Goal: Use online tool/utility

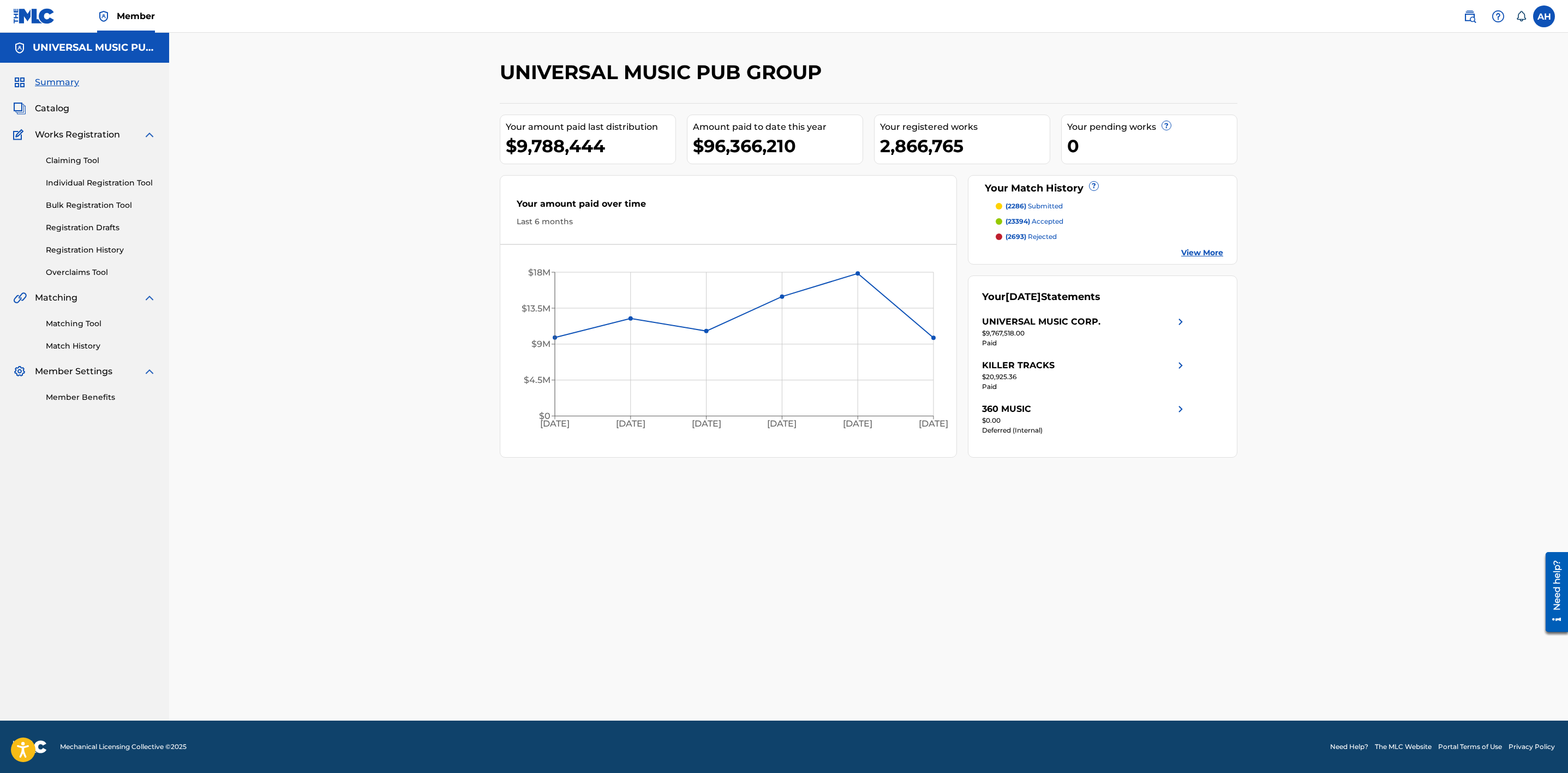
click at [80, 277] on link "Overclaims Tool" at bounding box center [101, 272] width 110 height 11
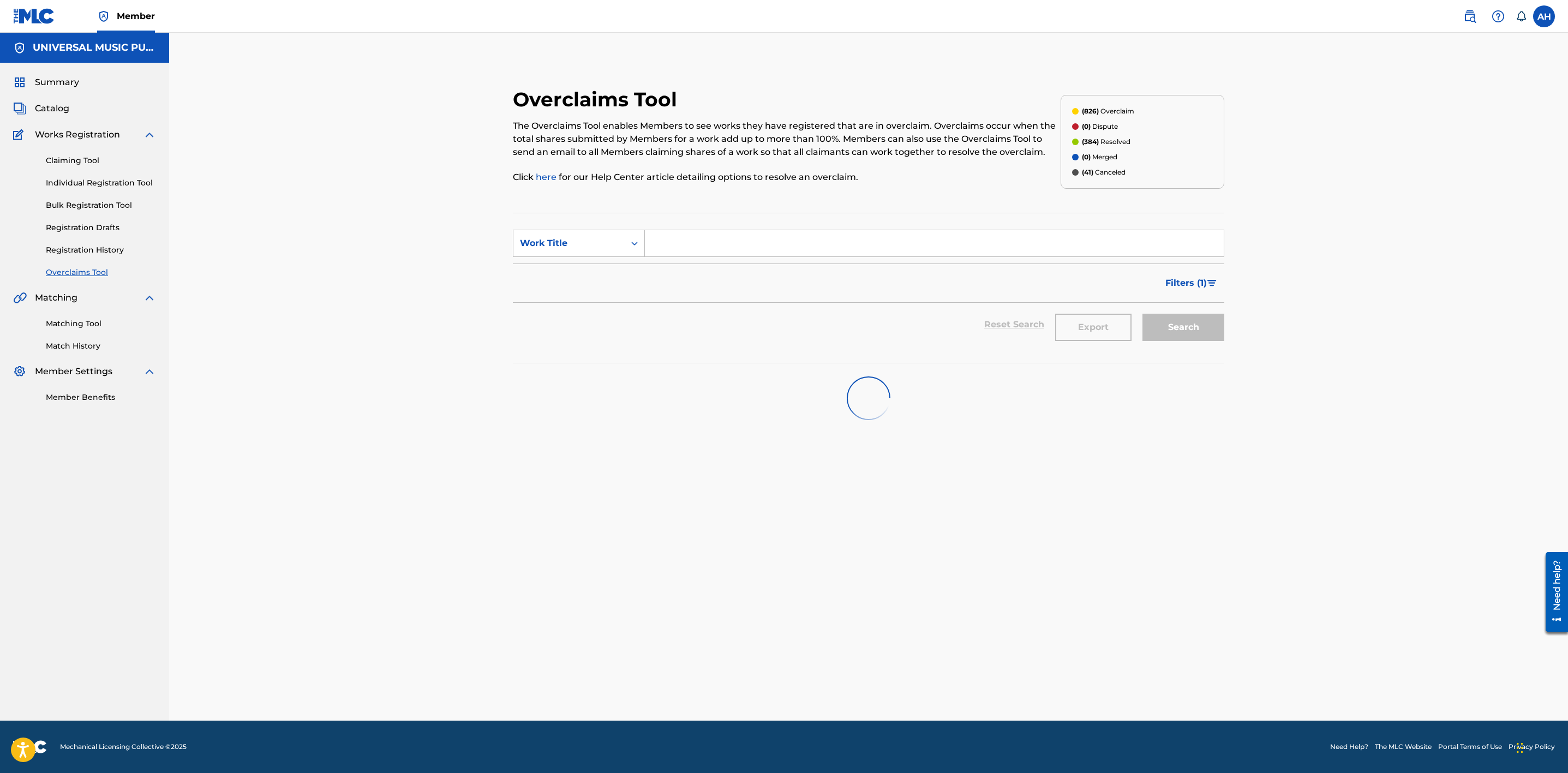
click at [1027, 534] on div "Overclaims Tool The Overclaims Tool enables Members to see works they have regi…" at bounding box center [868, 417] width 737 height 660
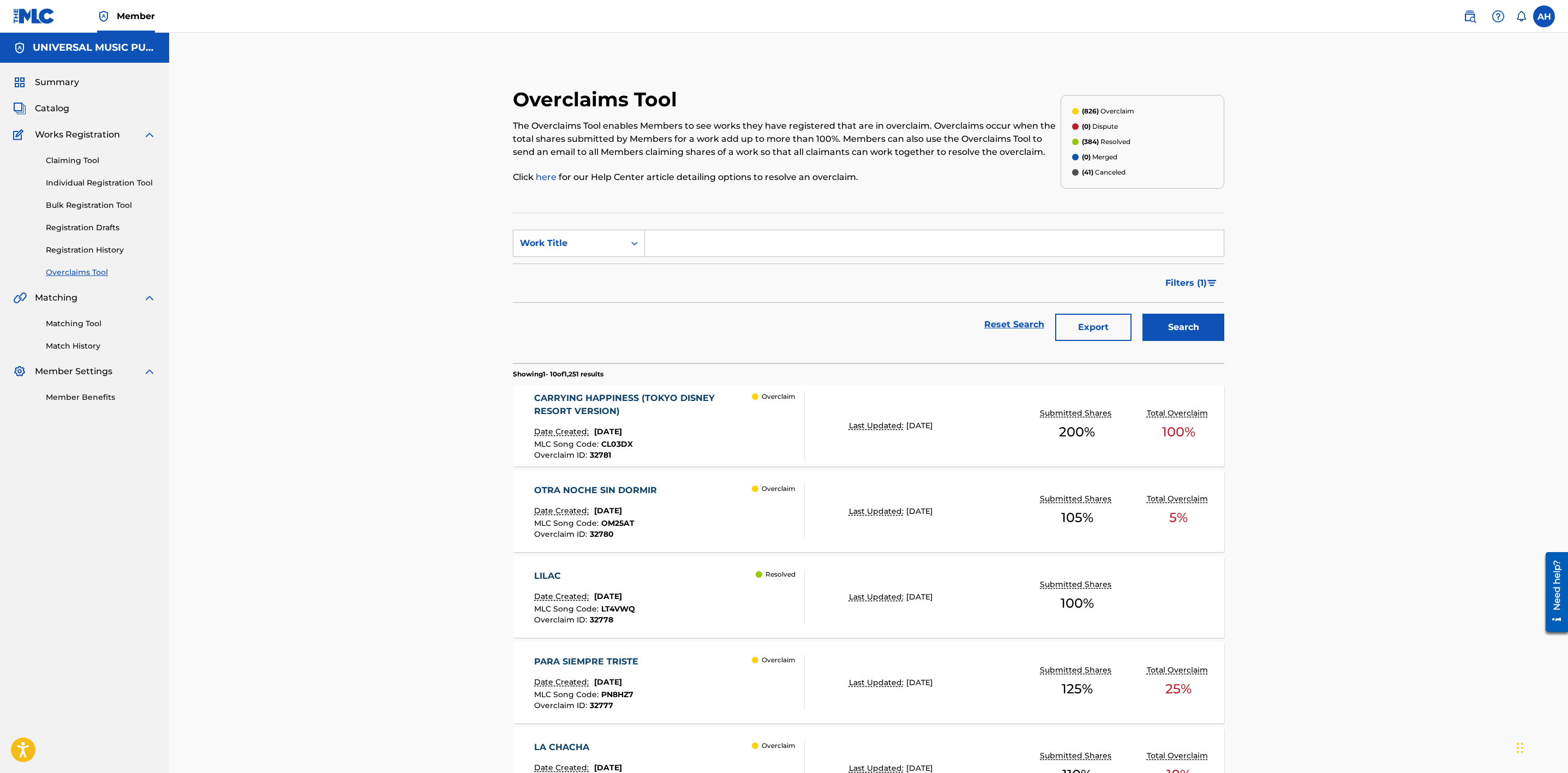
click at [1374, 612] on div "Overclaims Tool The Overclaims Tool enables Members to see works they have regi…" at bounding box center [868, 663] width 1398 height 1260
click at [1407, 418] on div "Overclaims Tool The Overclaims Tool enables Members to see works they have regi…" at bounding box center [868, 663] width 1398 height 1260
click at [1318, 263] on div "Overclaims Tool The Overclaims Tool enables Members to see works they have regi…" at bounding box center [868, 663] width 1398 height 1260
click at [1283, 563] on div "Overclaims Tool The Overclaims Tool enables Members to see works they have regi…" at bounding box center [868, 663] width 1398 height 1260
click at [1269, 587] on div "Overclaims Tool The Overclaims Tool enables Members to see works they have regi…" at bounding box center [868, 663] width 1398 height 1260
